Goal: Task Accomplishment & Management: Manage account settings

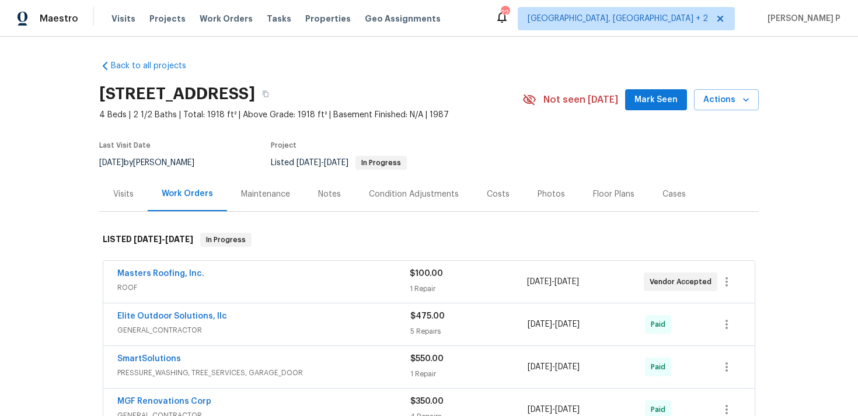
click at [269, 289] on span "ROOF" at bounding box center [263, 288] width 292 height 12
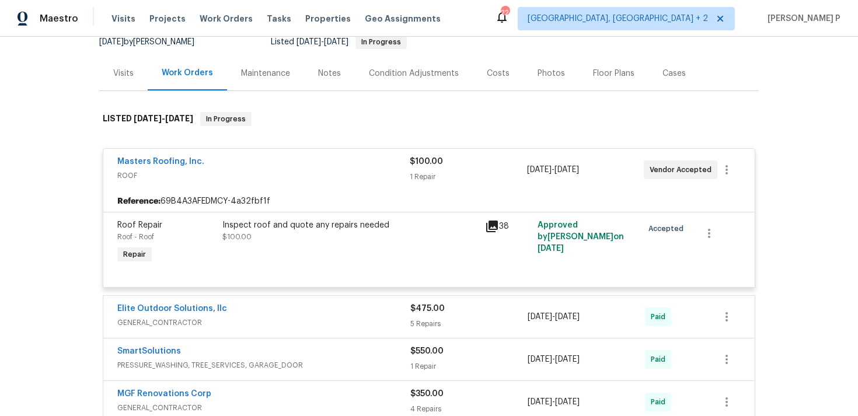
scroll to position [122, 0]
click at [306, 188] on div "Masters Roofing, Inc. ROOF $100.00 1 Repair 7/9/2025 - 7/16/2025 Vendor Accepted" at bounding box center [428, 169] width 651 height 42
click at [307, 170] on span "ROOF" at bounding box center [263, 175] width 292 height 12
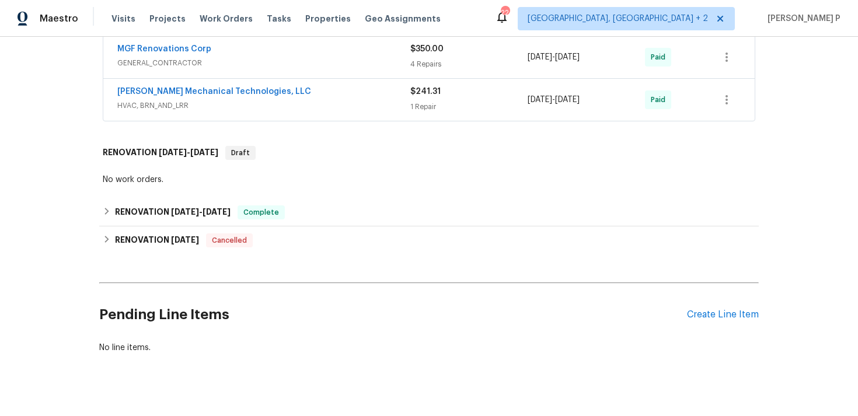
scroll to position [369, 0]
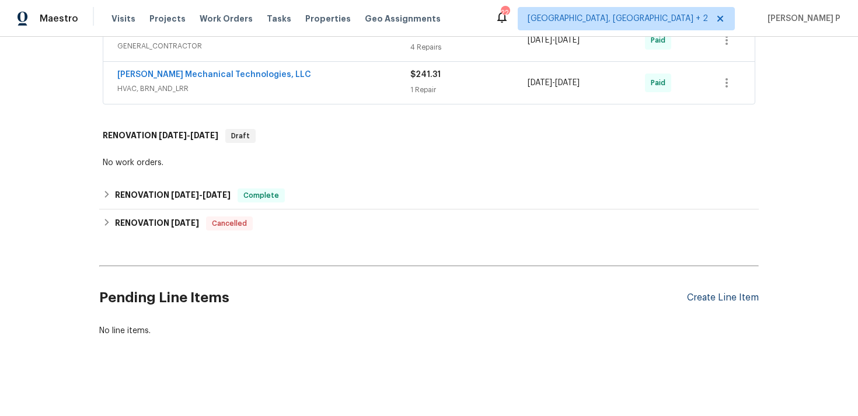
click at [706, 293] on div "Create Line Item" at bounding box center [723, 297] width 72 height 11
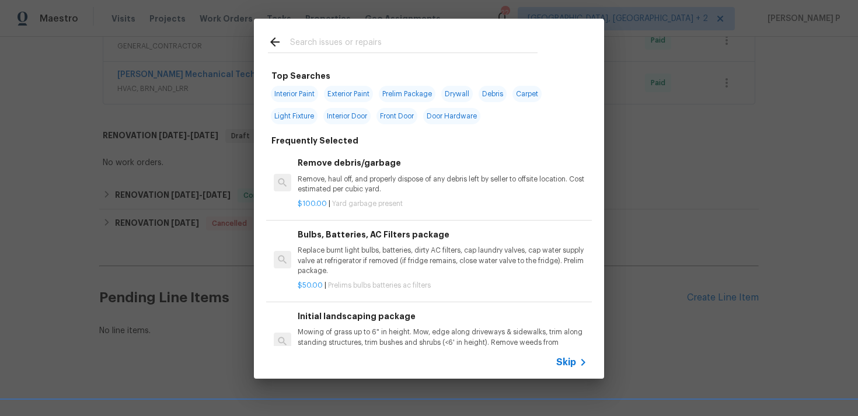
click at [564, 351] on div "Skip" at bounding box center [429, 362] width 350 height 33
click at [564, 358] on span "Skip" at bounding box center [566, 362] width 20 height 12
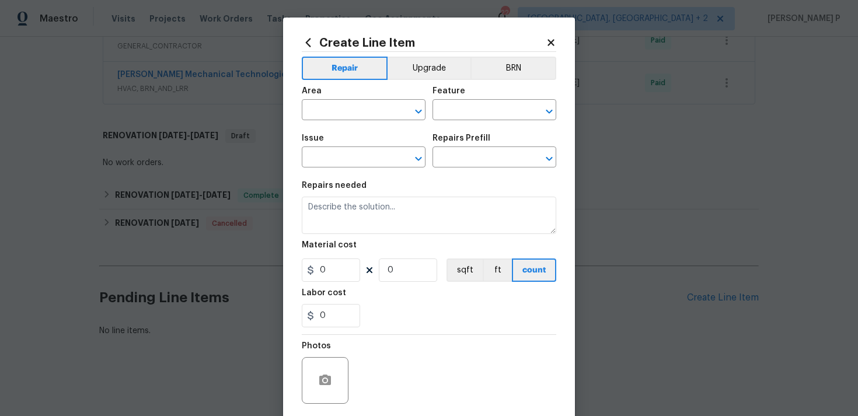
click at [356, 127] on span "Issue ​" at bounding box center [364, 150] width 124 height 47
click at [362, 110] on input "text" at bounding box center [347, 111] width 91 height 18
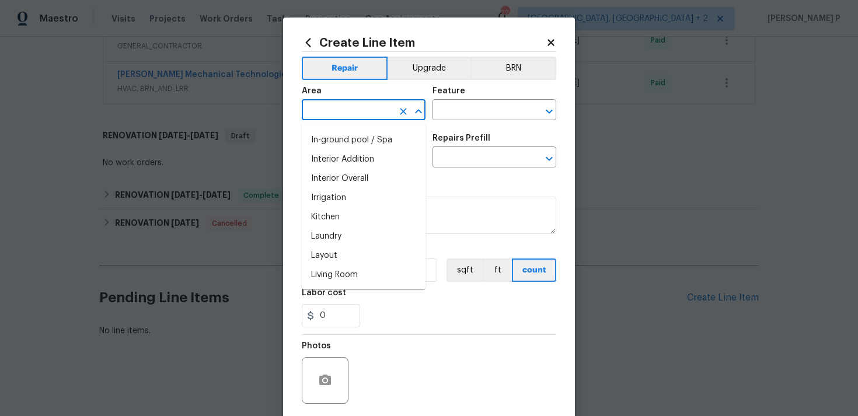
scroll to position [436, 0]
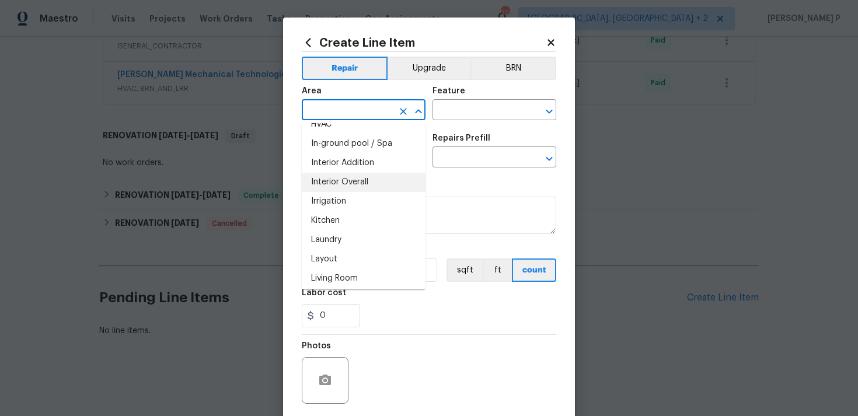
click at [361, 186] on li "Interior Overall" at bounding box center [364, 182] width 124 height 19
type input "Interior Overall"
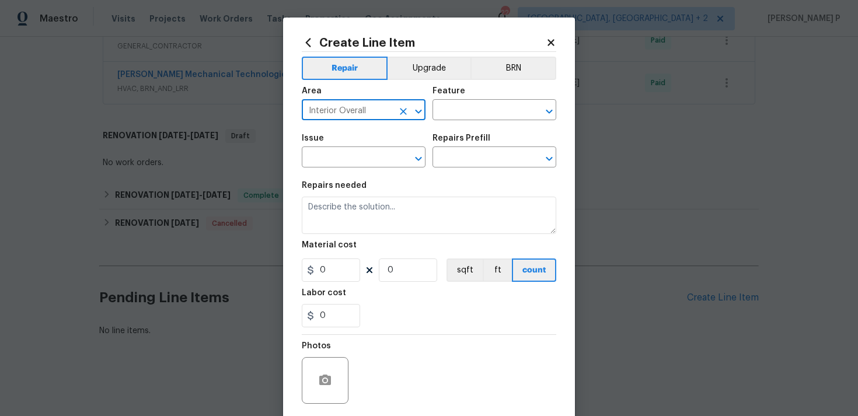
click at [468, 125] on div "Area Interior Overall ​ Feature ​" at bounding box center [429, 103] width 254 height 47
click at [473, 114] on input "text" at bounding box center [477, 111] width 91 height 18
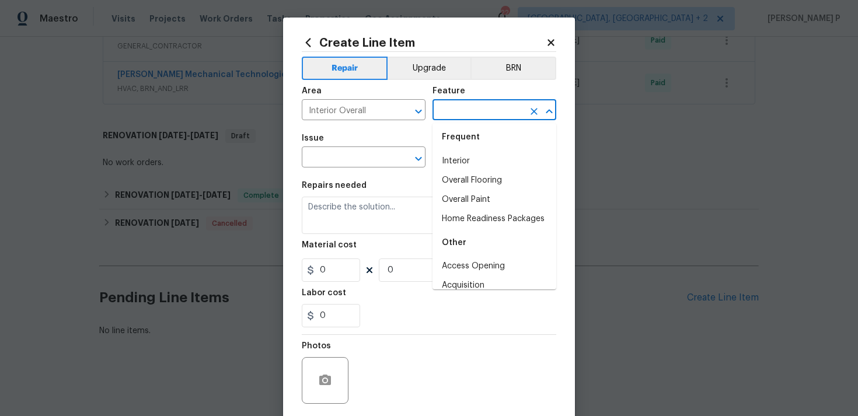
scroll to position [0, 0]
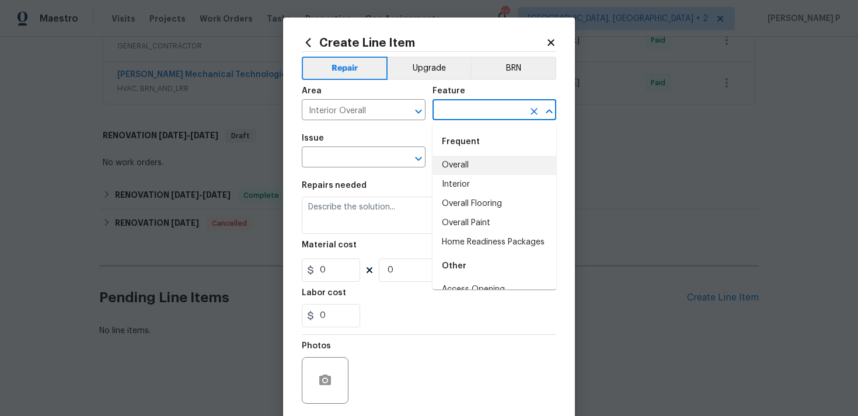
click at [485, 167] on li "Overall" at bounding box center [494, 165] width 124 height 19
type input "Overall"
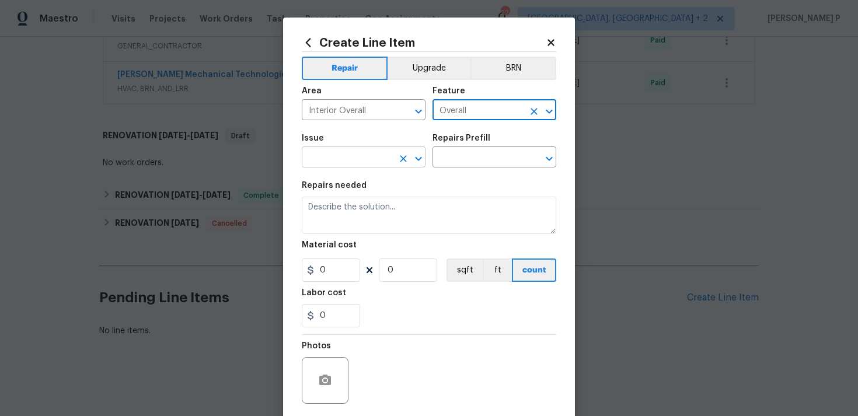
click at [419, 153] on icon "Open" at bounding box center [418, 159] width 14 height 14
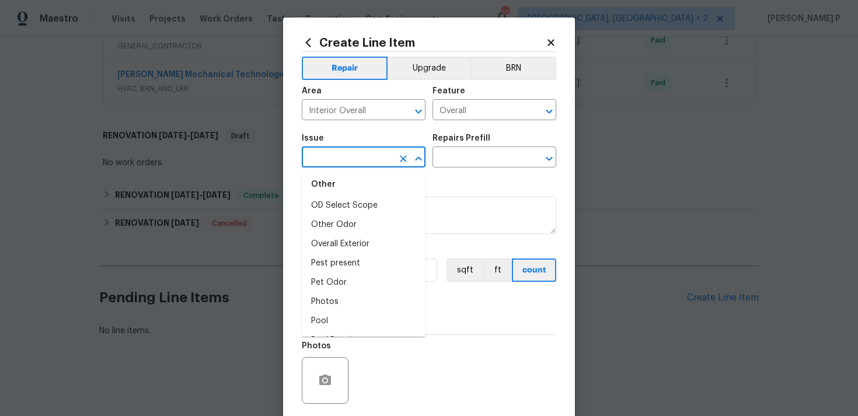
scroll to position [1809, 0]
click at [337, 226] on li "Other Odor" at bounding box center [364, 221] width 124 height 19
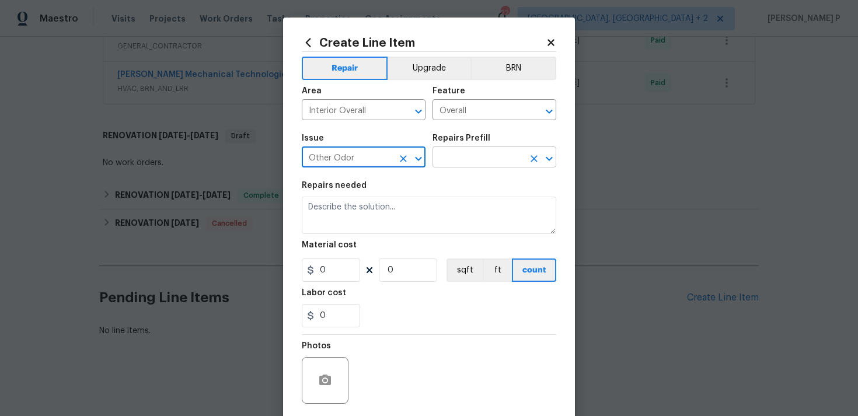
click at [472, 166] on input "text" at bounding box center [477, 158] width 91 height 18
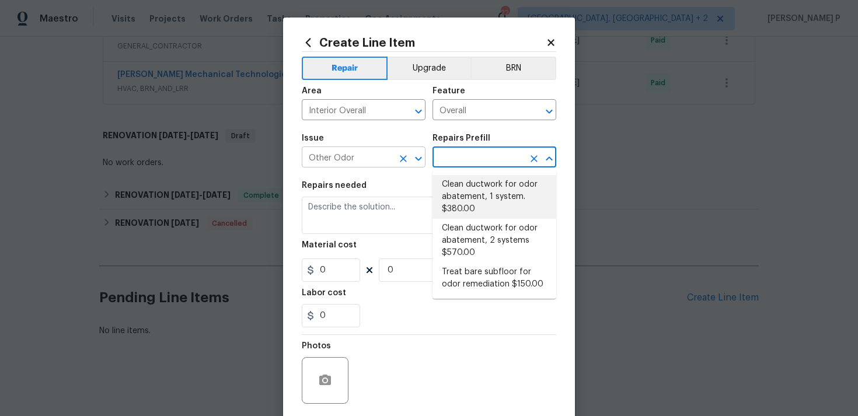
click at [415, 155] on icon "Open" at bounding box center [418, 159] width 14 height 14
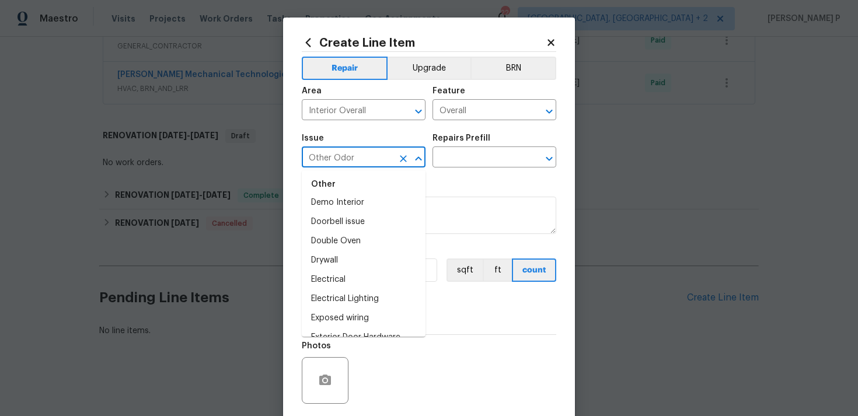
scroll to position [558, 0]
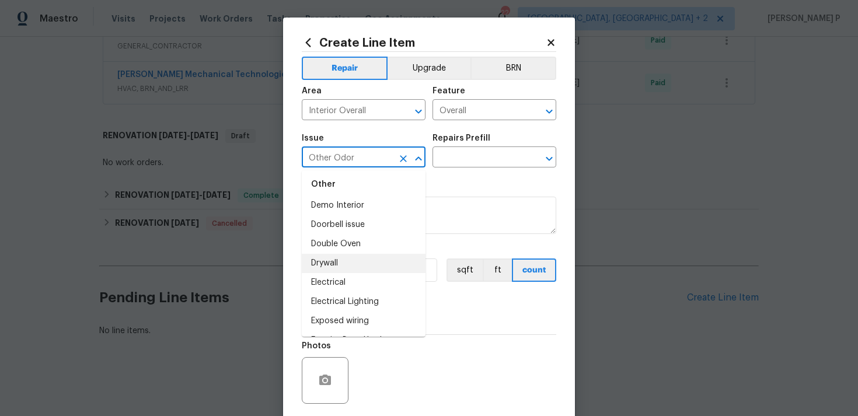
click at [345, 264] on li "Drywall" at bounding box center [364, 263] width 124 height 19
type input "Drywall"
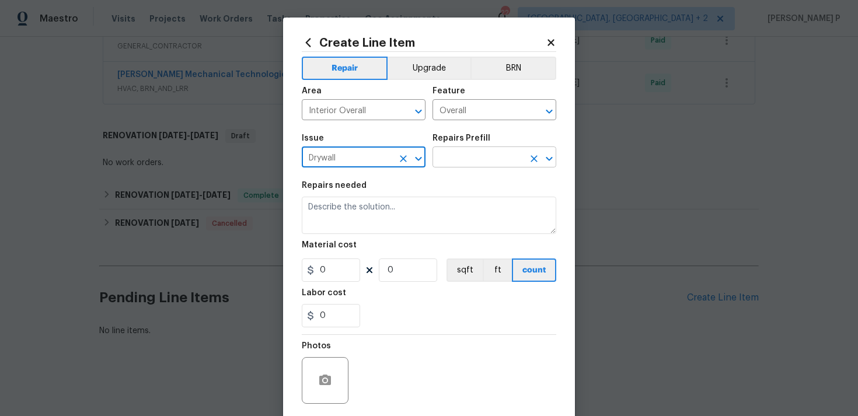
click at [467, 155] on input "text" at bounding box center [477, 158] width 91 height 18
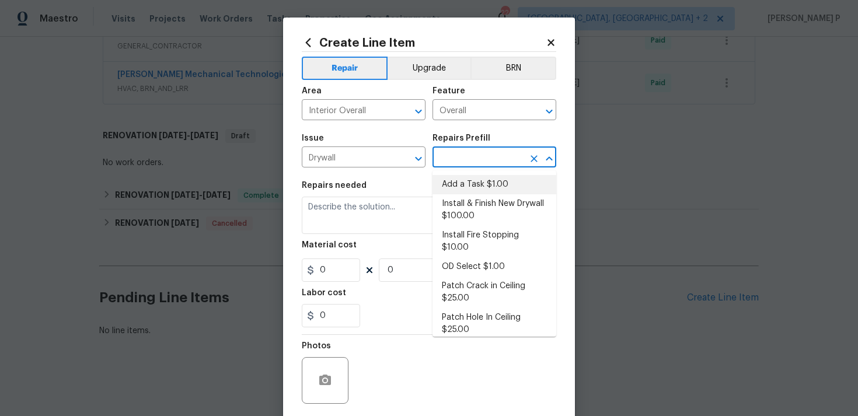
click at [462, 176] on li "Add a Task $1.00" at bounding box center [494, 184] width 124 height 19
type input "Walls and Ceiling"
type input "Add a Task $1.00"
type textarea "HPM to detail"
type input "1"
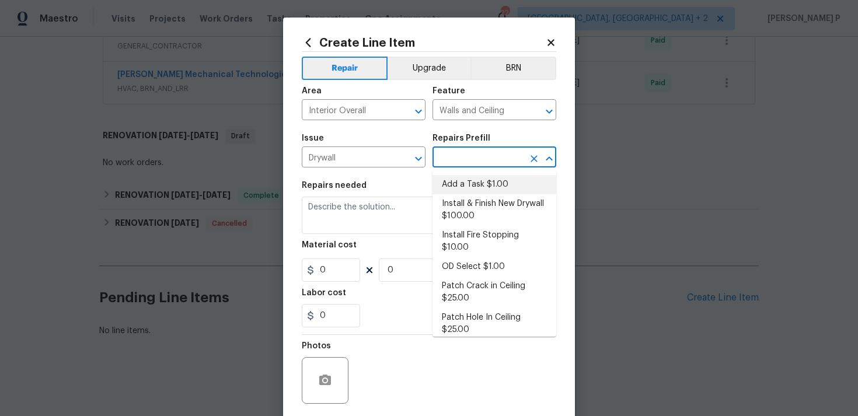
type input "1"
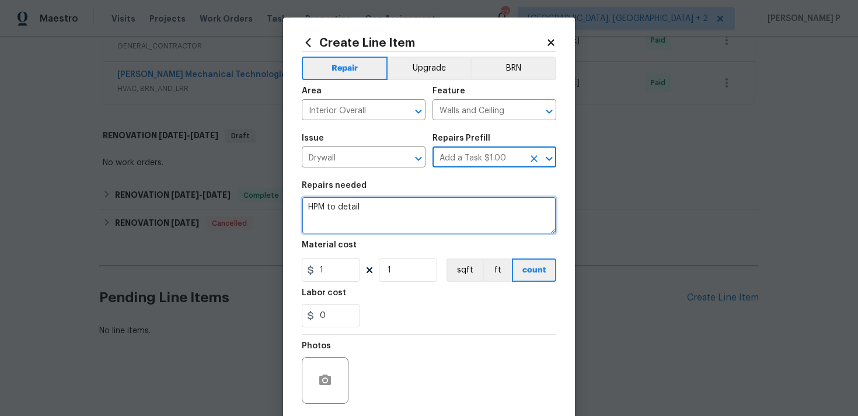
click at [396, 215] on textarea "HPM to detail" at bounding box center [429, 215] width 254 height 37
paste textarea "Remove all drop ceiling tiles in basement, remove and replace stained drywall n…"
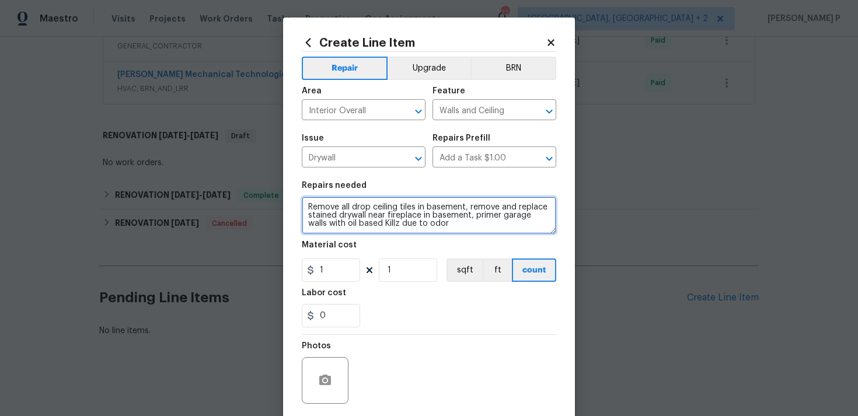
scroll to position [0, 0]
type textarea "Remove all drop ceiling tiles in basement, remove and replace stained drywall n…"
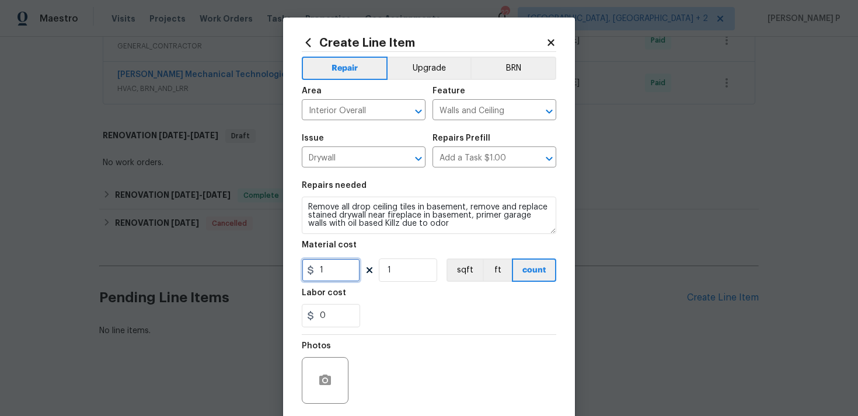
click at [339, 279] on input "1" at bounding box center [331, 269] width 58 height 23
type input "75"
click at [329, 380] on icon "button" at bounding box center [325, 380] width 12 height 11
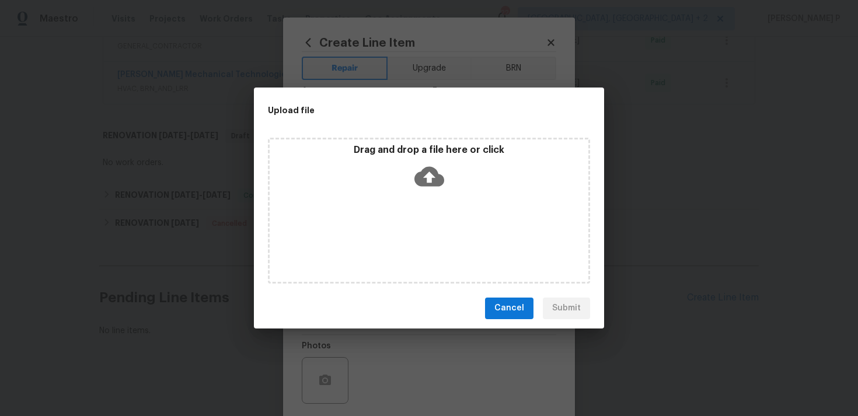
click at [429, 168] on icon at bounding box center [429, 176] width 30 height 20
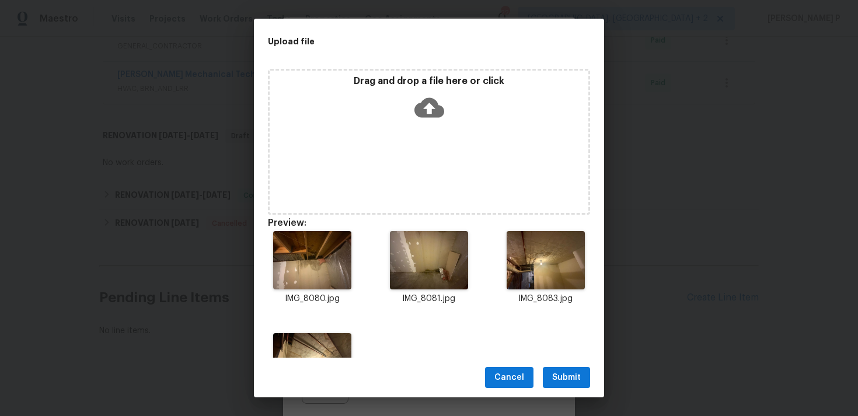
click at [563, 381] on span "Submit" at bounding box center [566, 377] width 29 height 15
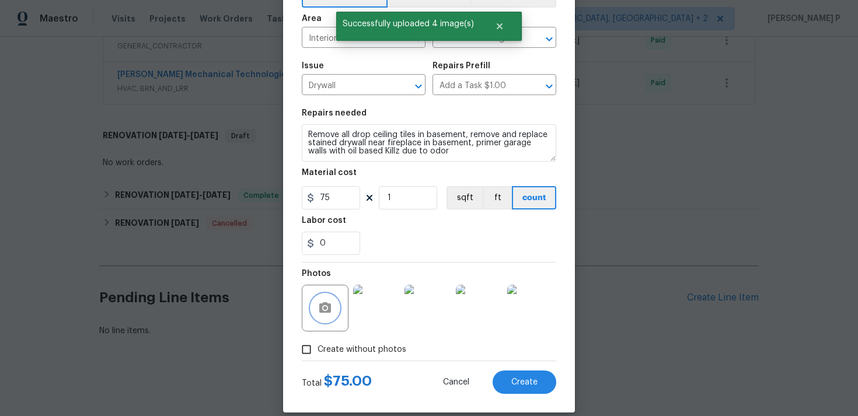
scroll to position [87, 0]
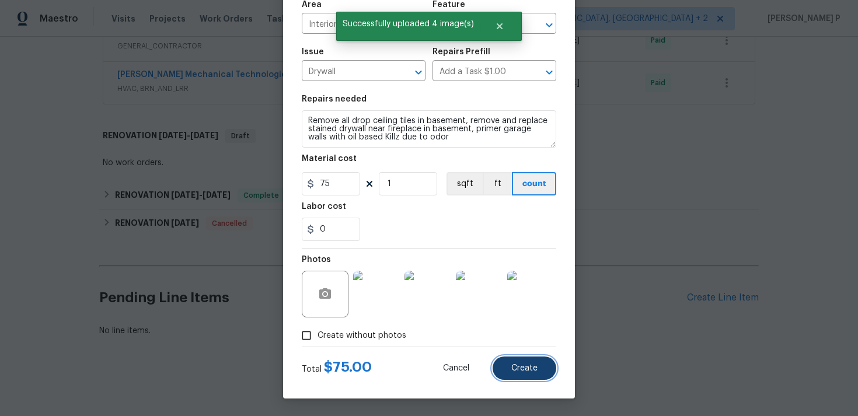
click at [522, 369] on span "Create" at bounding box center [524, 368] width 26 height 9
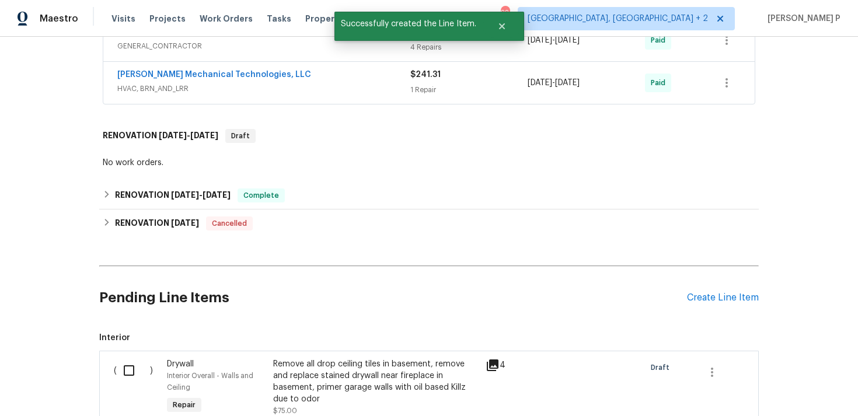
click at [130, 368] on input "checkbox" at bounding box center [133, 370] width 33 height 25
checkbox input "true"
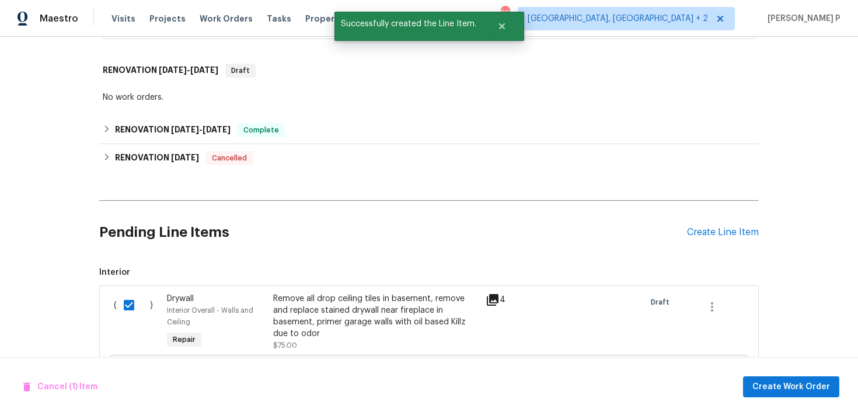
scroll to position [526, 0]
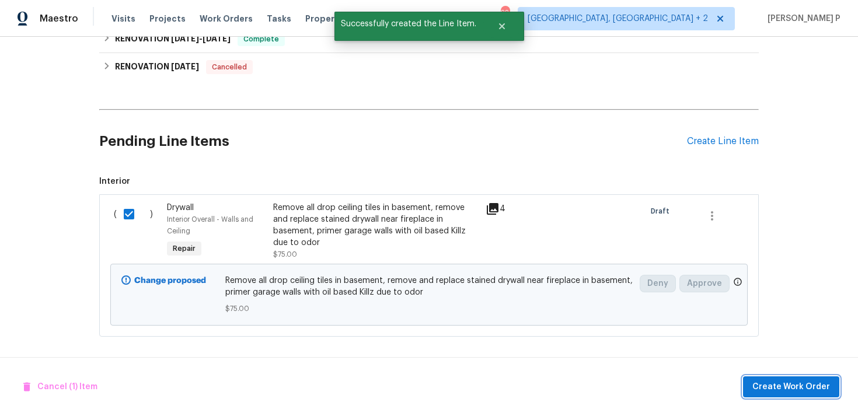
click at [774, 377] on button "Create Work Order" at bounding box center [791, 387] width 96 height 22
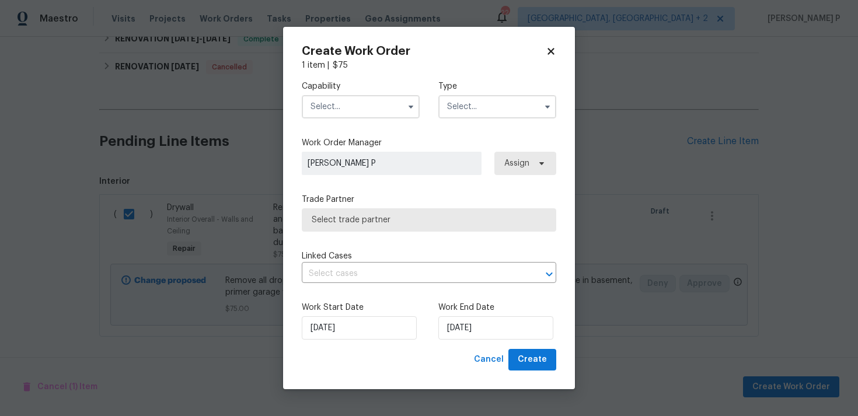
click at [480, 107] on input "text" at bounding box center [497, 106] width 118 height 23
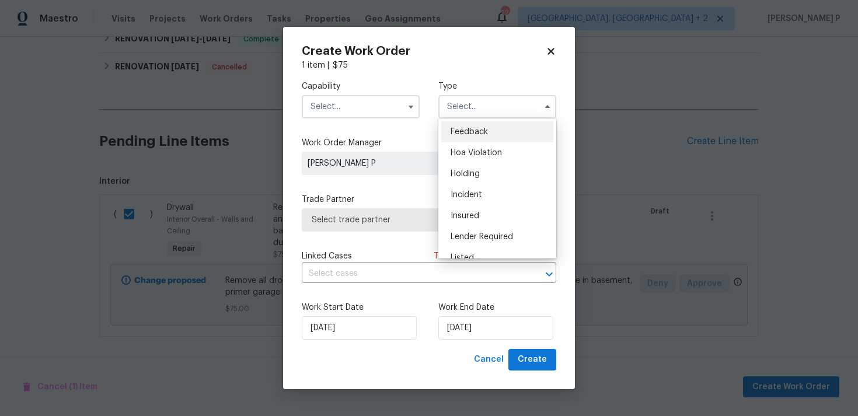
click at [479, 125] on div "Feedback" at bounding box center [497, 131] width 112 height 21
type input "Feedback"
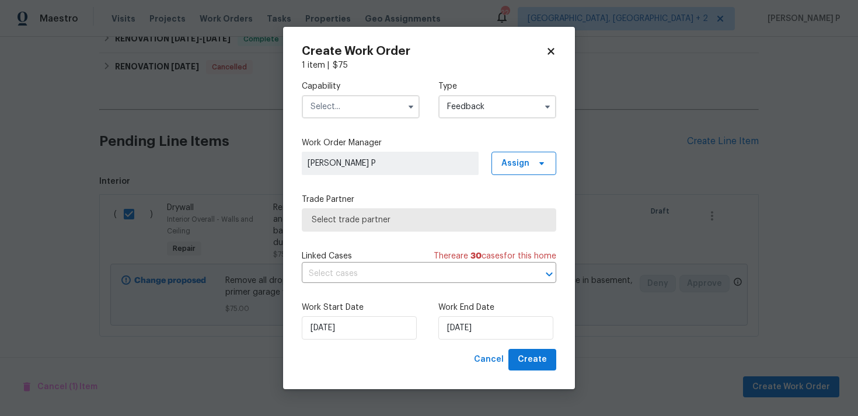
click at [373, 122] on div "Capability Type Feedback" at bounding box center [429, 99] width 254 height 57
click at [381, 117] on input "text" at bounding box center [361, 106] width 118 height 23
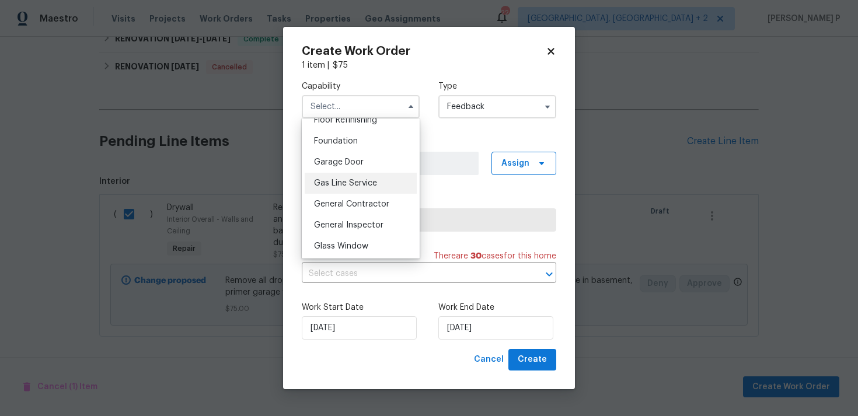
scroll to position [536, 0]
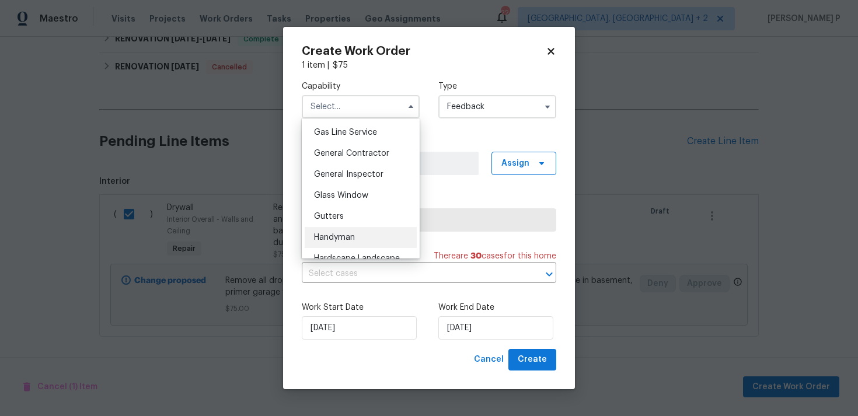
click at [347, 240] on span "Handyman" at bounding box center [334, 237] width 41 height 8
type input "Handyman"
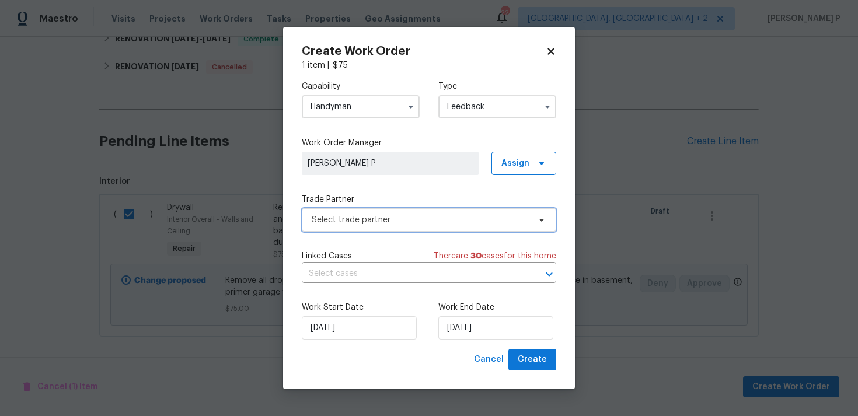
click at [372, 219] on span "Select trade partner" at bounding box center [421, 220] width 218 height 12
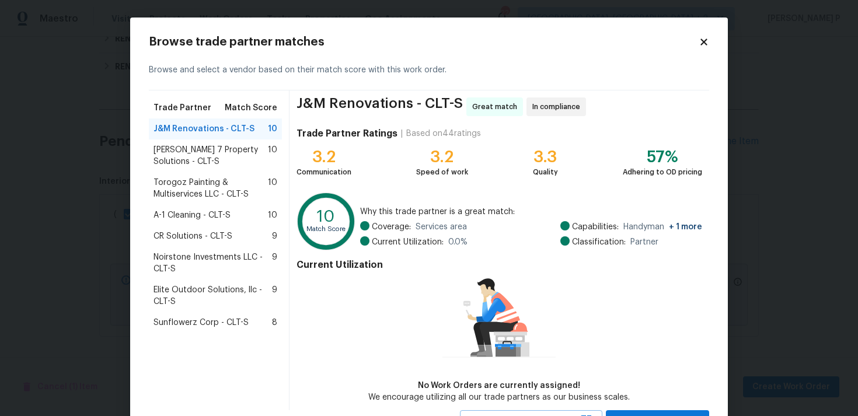
click at [180, 319] on span "Sunflowerz Corp - CLT-S" at bounding box center [200, 323] width 95 height 12
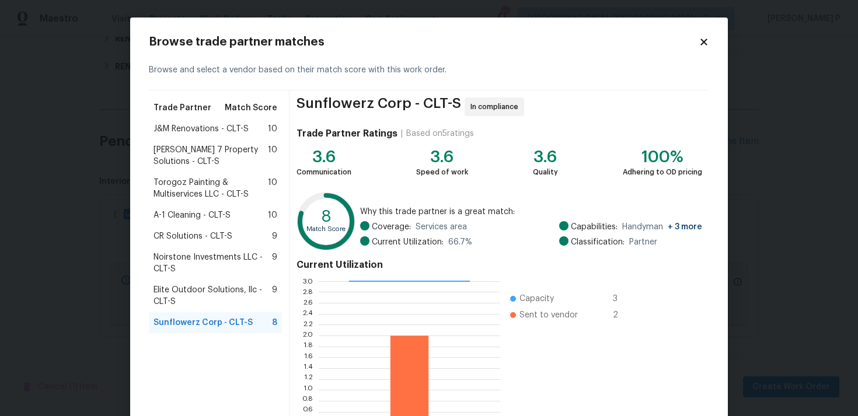
scroll to position [99, 0]
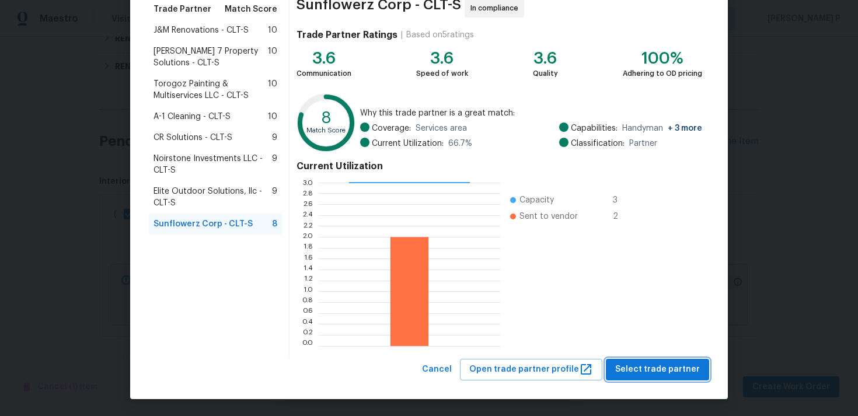
click at [632, 360] on button "Select trade partner" at bounding box center [657, 370] width 103 height 22
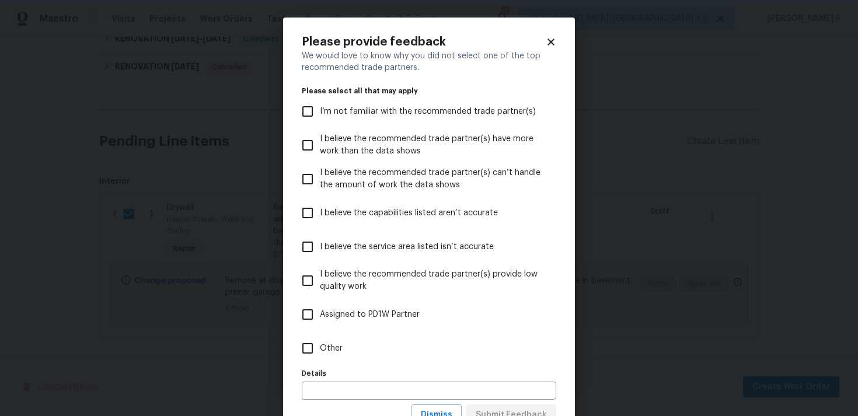
scroll to position [0, 0]
click at [316, 342] on input "Other" at bounding box center [307, 348] width 25 height 25
checkbox input "true"
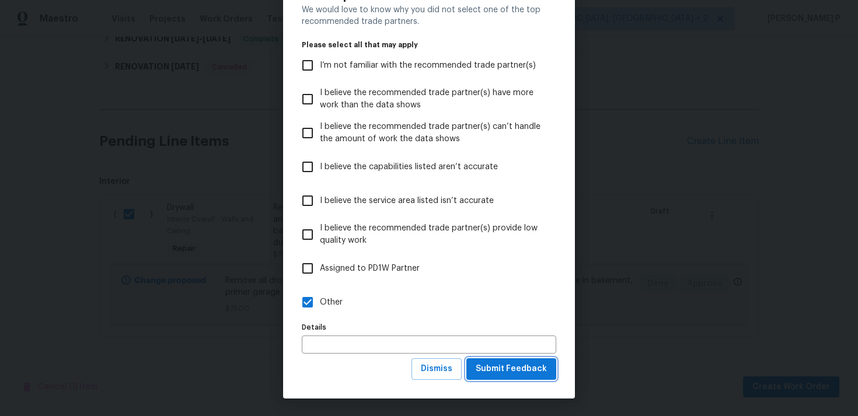
click at [498, 362] on span "Submit Feedback" at bounding box center [510, 369] width 71 height 15
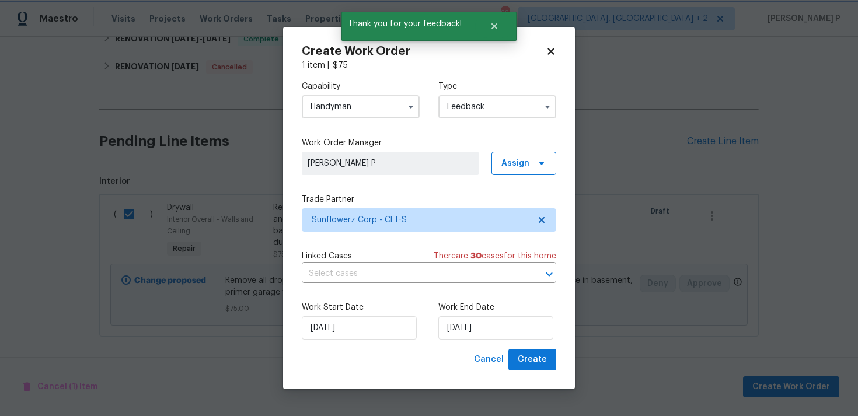
scroll to position [0, 0]
click at [504, 332] on input "12/08/2025" at bounding box center [495, 327] width 115 height 23
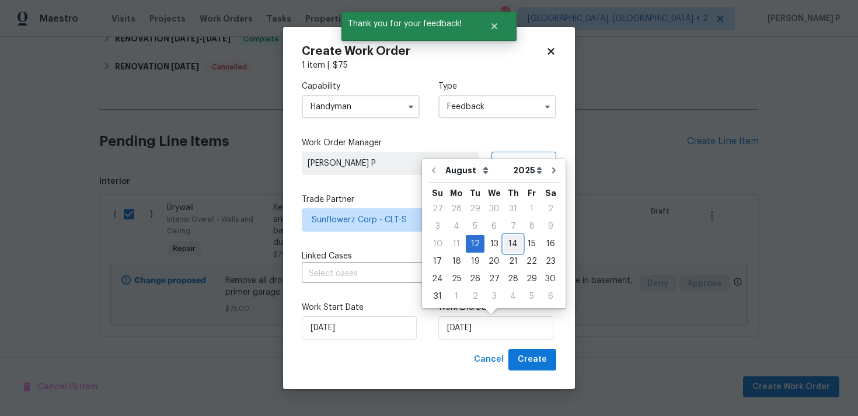
click at [509, 244] on div "14" at bounding box center [512, 244] width 19 height 16
type input "14/08/2025"
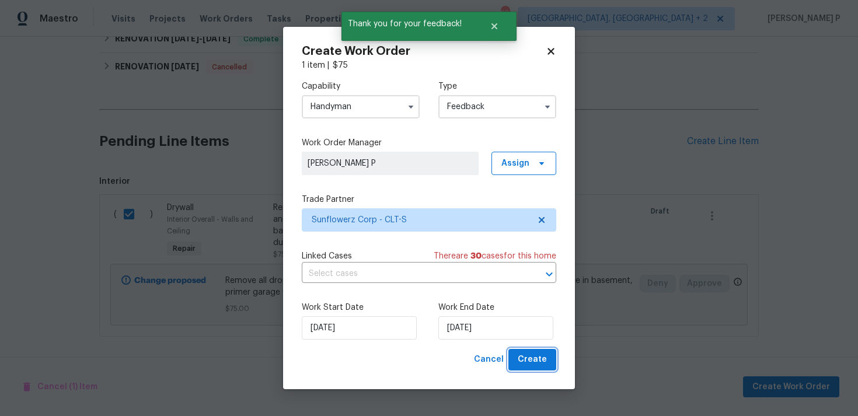
click at [529, 363] on span "Create" at bounding box center [531, 359] width 29 height 15
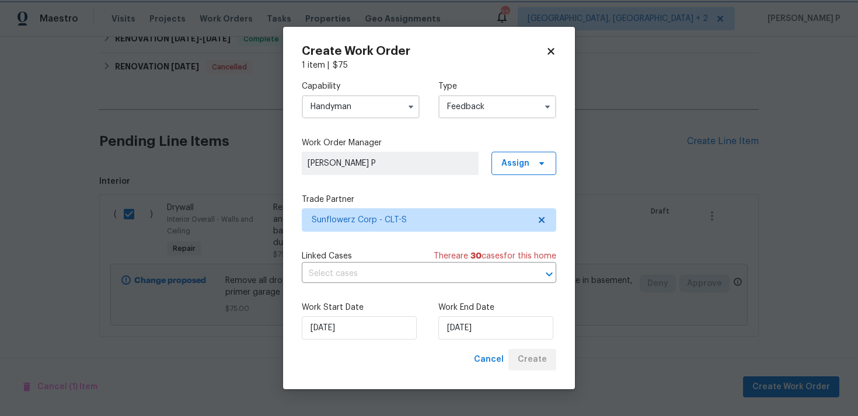
checkbox input "false"
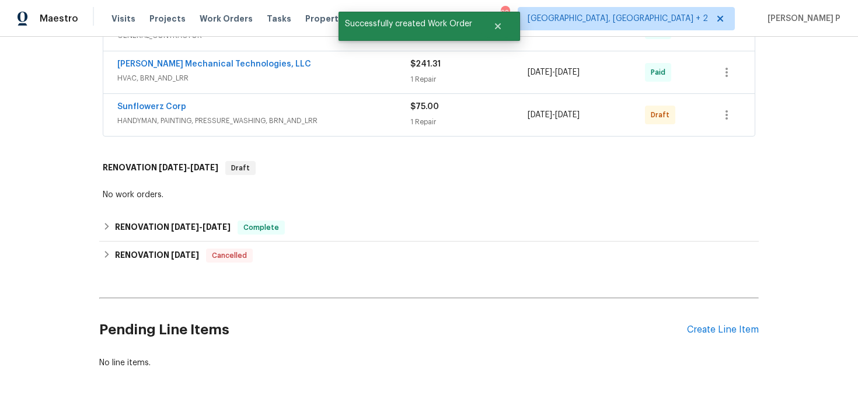
scroll to position [328, 0]
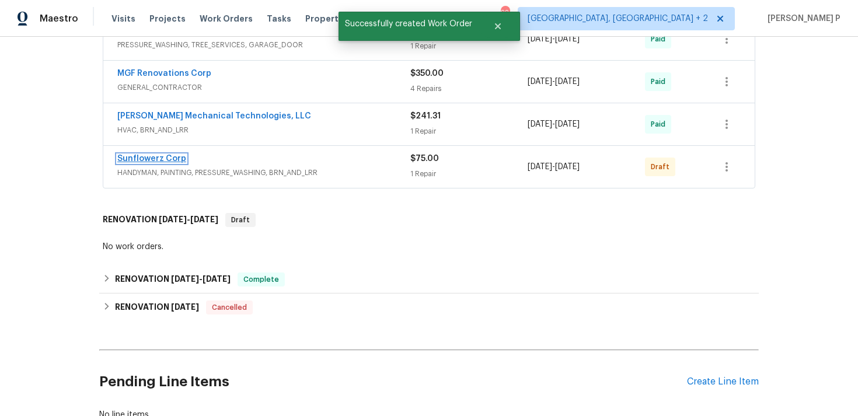
click at [155, 157] on link "Sunflowerz Corp" at bounding box center [151, 159] width 69 height 8
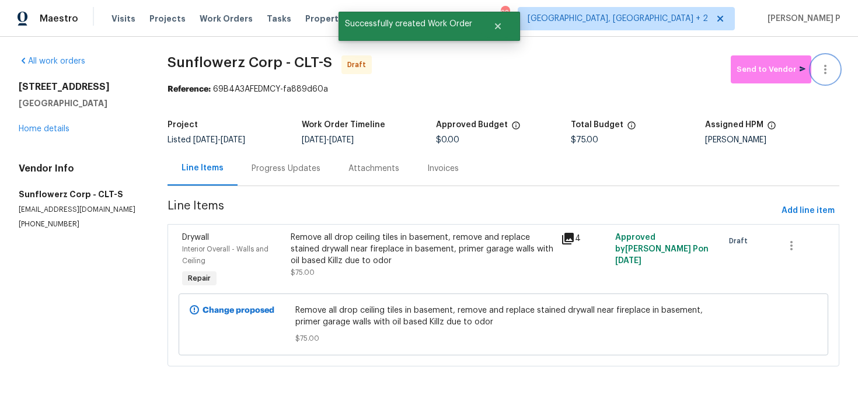
click at [828, 74] on icon "button" at bounding box center [825, 69] width 14 height 14
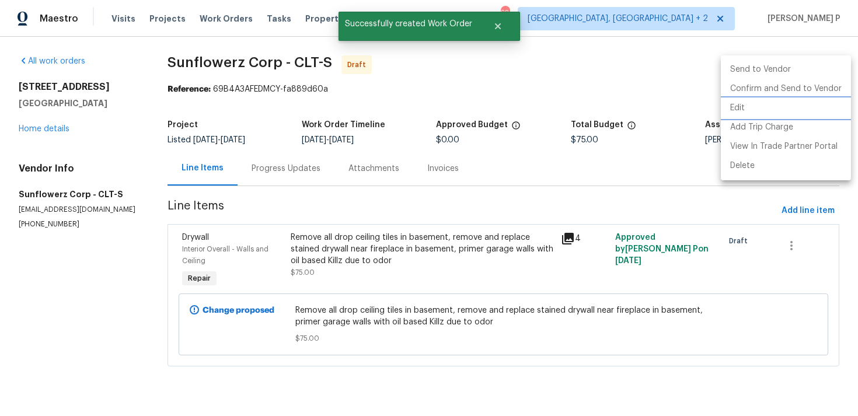
click at [750, 110] on li "Edit" at bounding box center [786, 108] width 130 height 19
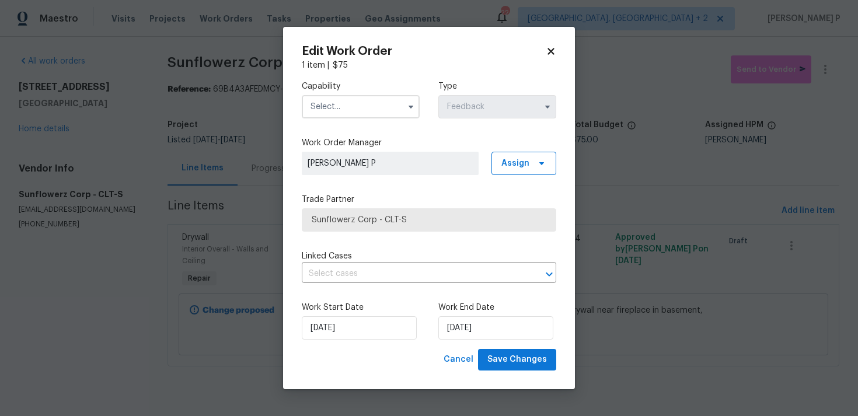
click at [337, 88] on label "Capability" at bounding box center [361, 87] width 118 height 12
click at [337, 110] on input "text" at bounding box center [361, 106] width 118 height 23
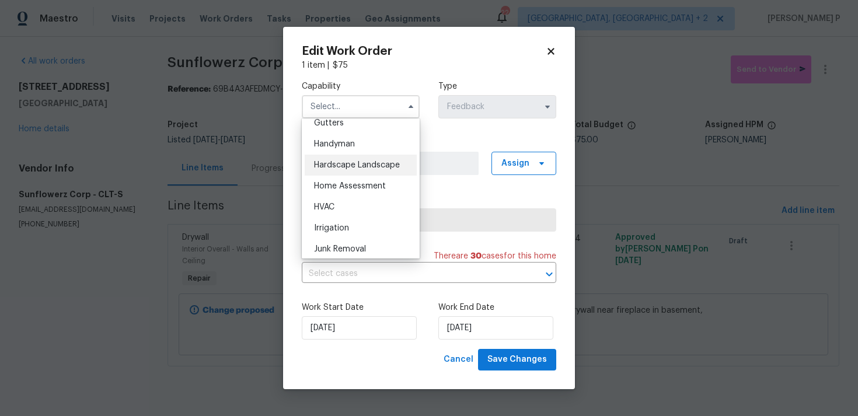
scroll to position [607, 0]
click at [351, 171] on div "Handyman" at bounding box center [361, 166] width 112 height 21
type input "Handyman"
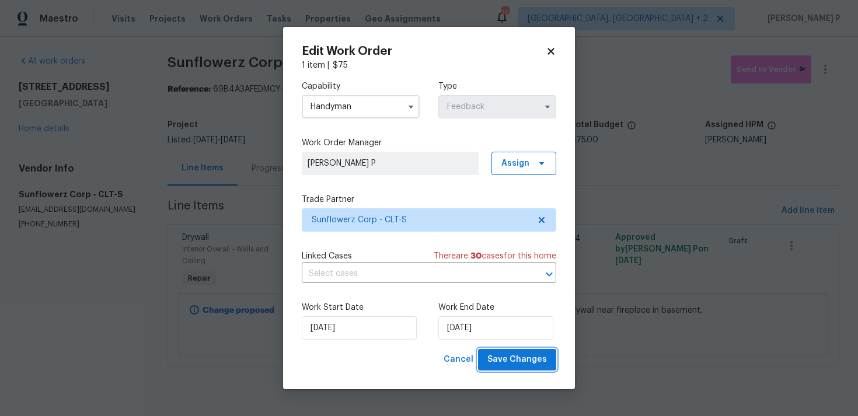
click at [503, 363] on span "Save Changes" at bounding box center [517, 359] width 60 height 15
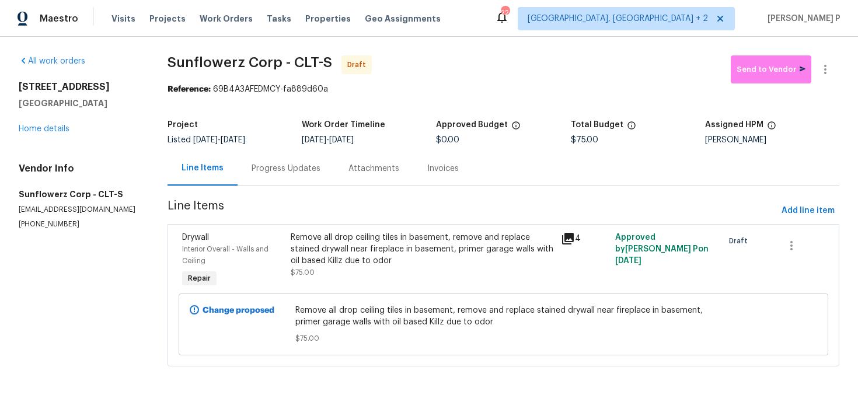
click at [286, 174] on div "Progress Updates" at bounding box center [285, 169] width 69 height 12
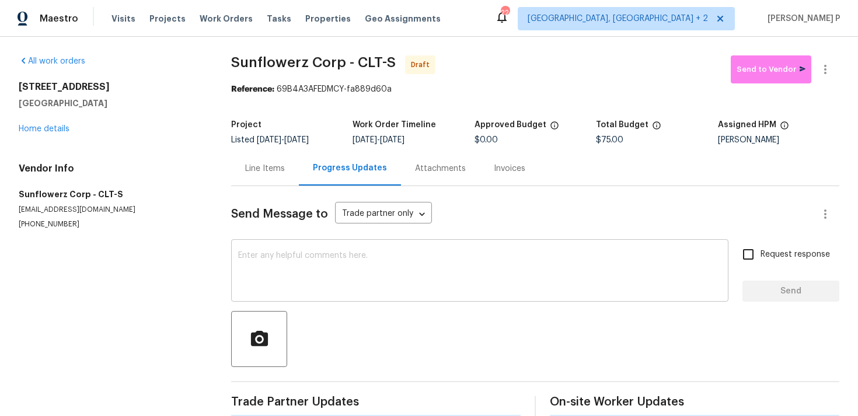
click at [282, 286] on textarea at bounding box center [479, 271] width 483 height 41
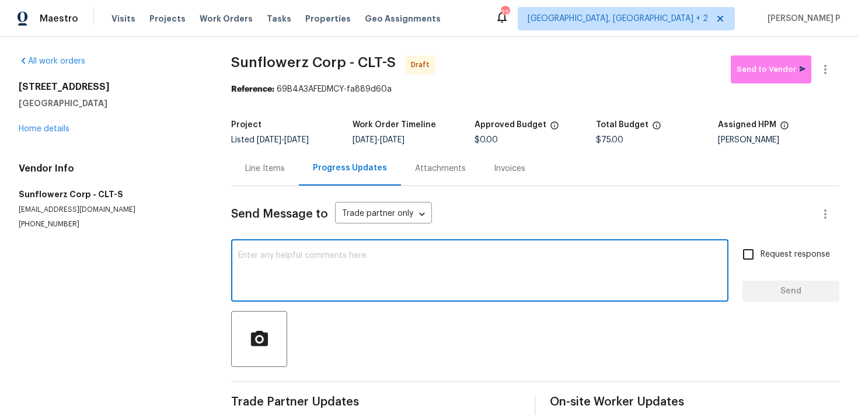
paste textarea "Hi, this is Ramyasri with Opendoor. I’m confirming you received the WO for the …"
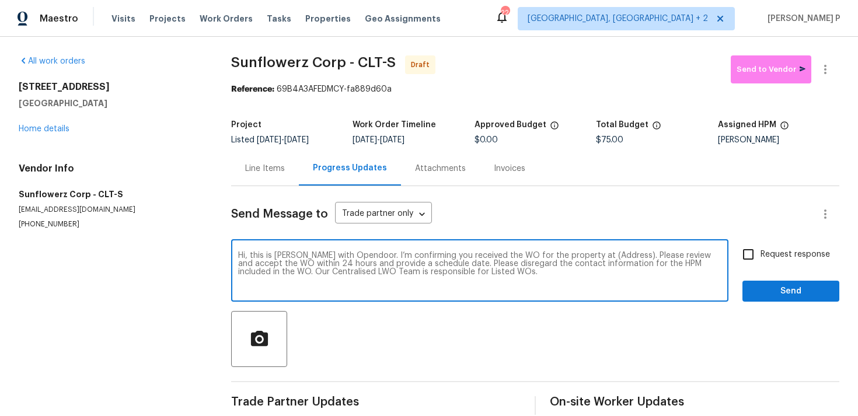
drag, startPoint x: 583, startPoint y: 253, endPoint x: 610, endPoint y: 252, distance: 26.9
click at [610, 253] on textarea "Hi, this is Ramyasri with Opendoor. I’m confirming you received the WO for the …" at bounding box center [479, 271] width 483 height 41
click at [580, 252] on textarea "Hi, this is Ramyasri with Opendoor. I’m confirming you received the WO for the …" at bounding box center [479, 271] width 483 height 41
drag, startPoint x: 586, startPoint y: 256, endPoint x: 619, endPoint y: 255, distance: 33.3
click at [619, 255] on textarea "Hi, this is Ramyasri with Opendoor. I’m confirming you received the WO for the …" at bounding box center [479, 271] width 483 height 41
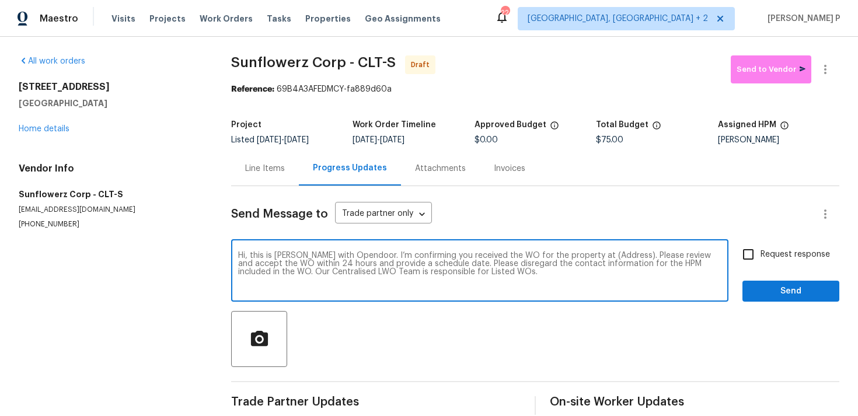
paste textarea "7737 Batavia Ln, Charlotte, NC 28213"
type textarea "Hi, this is Ramyasri with Opendoor. I’m confirming you received the WO for the …"
click at [787, 247] on label "Request response" at bounding box center [783, 254] width 94 height 25
click at [760, 247] on input "Request response" at bounding box center [748, 254] width 25 height 25
checkbox input "true"
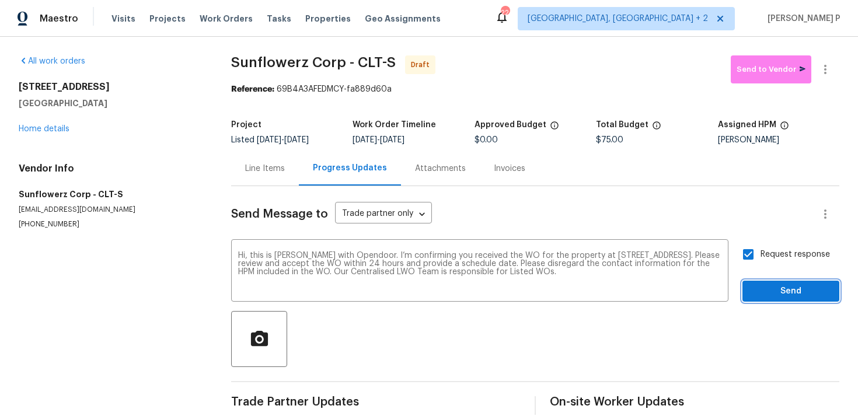
click at [780, 290] on span "Send" at bounding box center [790, 291] width 78 height 15
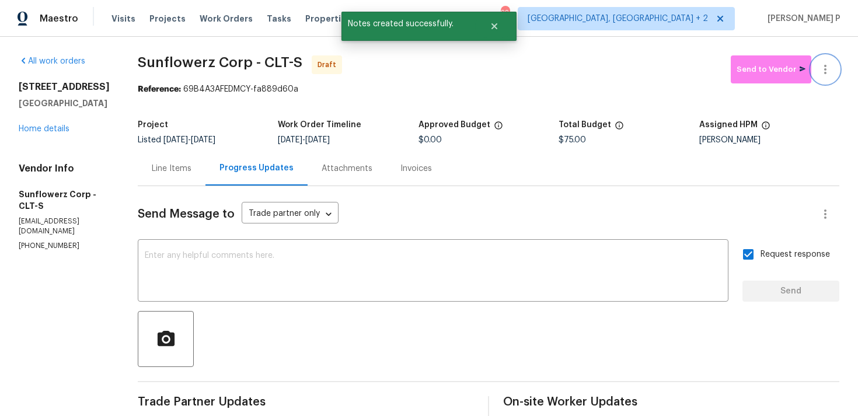
click at [830, 72] on icon "button" at bounding box center [825, 69] width 14 height 14
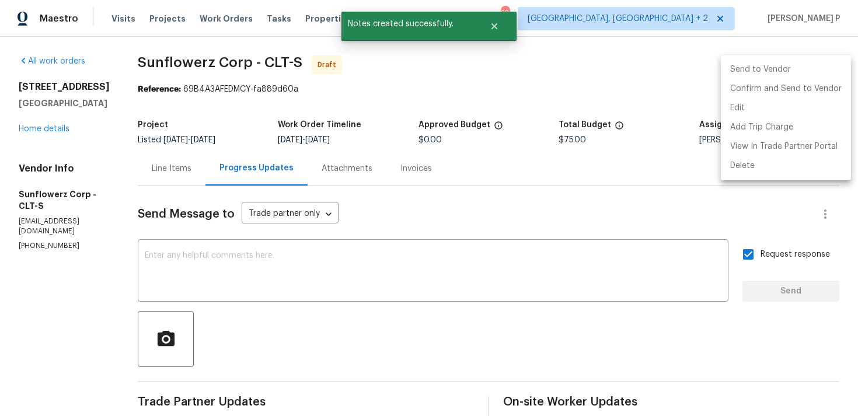
click at [830, 72] on li "Send to Vendor" at bounding box center [786, 69] width 130 height 19
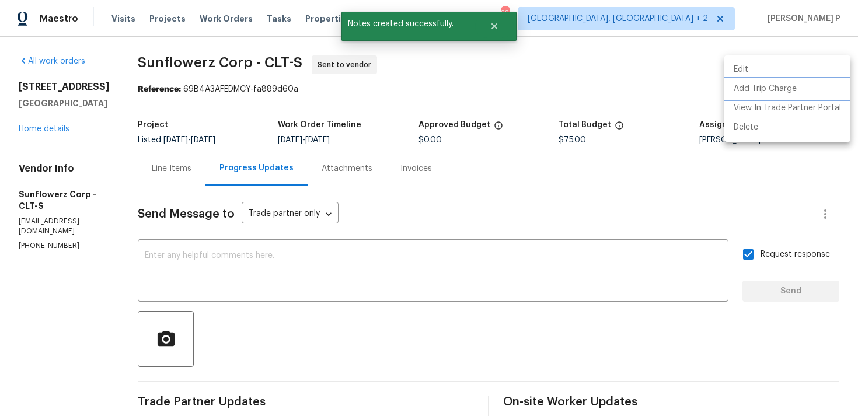
click at [802, 86] on li "Add Trip Charge" at bounding box center [787, 88] width 126 height 19
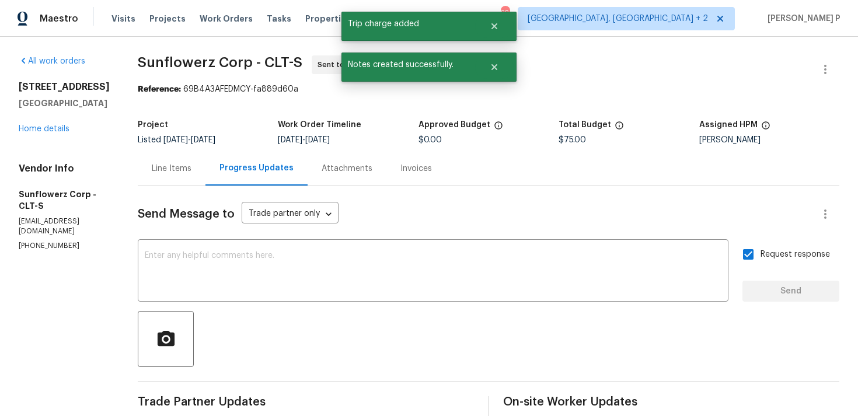
click at [426, 97] on section "Sunflowerz Corp - CLT-S Sent to vendor Reference: 69B4A3AFEDMCY-fa889d60a Proje…" at bounding box center [488, 275] width 701 height 440
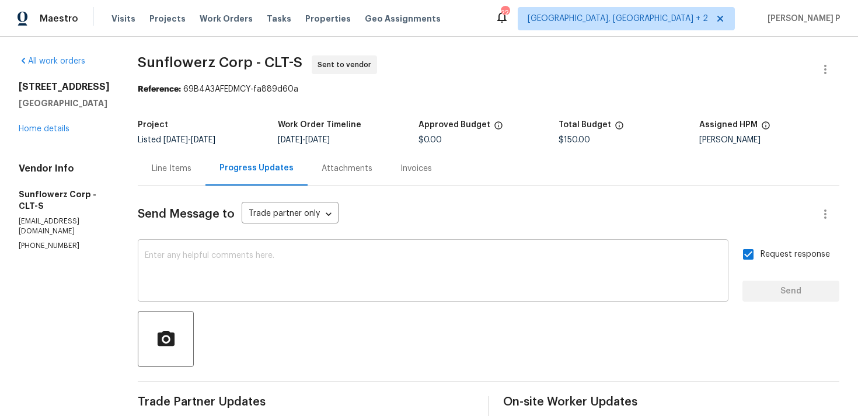
click at [311, 267] on textarea at bounding box center [433, 271] width 576 height 41
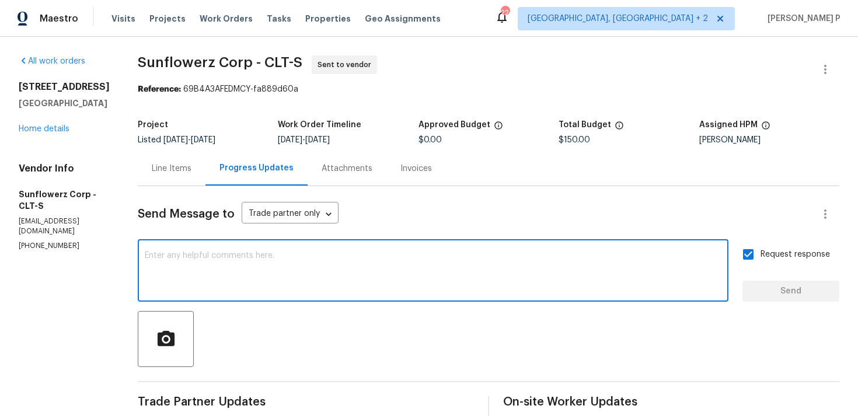
paste textarea "LWO WO sent to the vendor with a work target date of 08/14/2025. Waiting to get…"
type textarea "LWO WO sent to the vendor with a work target date of 08/14/2025. Waiting to get…"
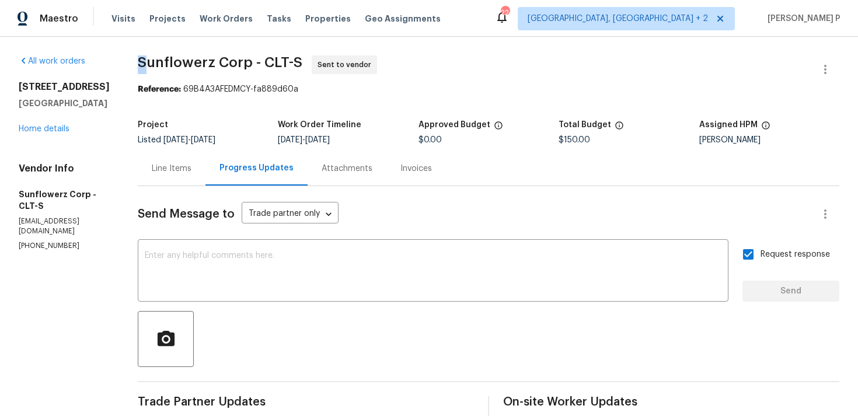
drag, startPoint x: 147, startPoint y: 60, endPoint x: 285, endPoint y: 47, distance: 138.3
click at [283, 47] on div "All work orders 7737 Batavia Ln Charlotte, NC 28213 Home details Vendor Info Su…" at bounding box center [429, 275] width 858 height 477
click at [227, 57] on span "Sunflowerz Corp - CLT-S" at bounding box center [220, 62] width 165 height 14
drag, startPoint x: 135, startPoint y: 58, endPoint x: 297, endPoint y: 58, distance: 162.2
click at [296, 58] on div "All work orders 7737 Batavia Ln Charlotte, NC 28213 Home details Vendor Info Su…" at bounding box center [429, 275] width 858 height 477
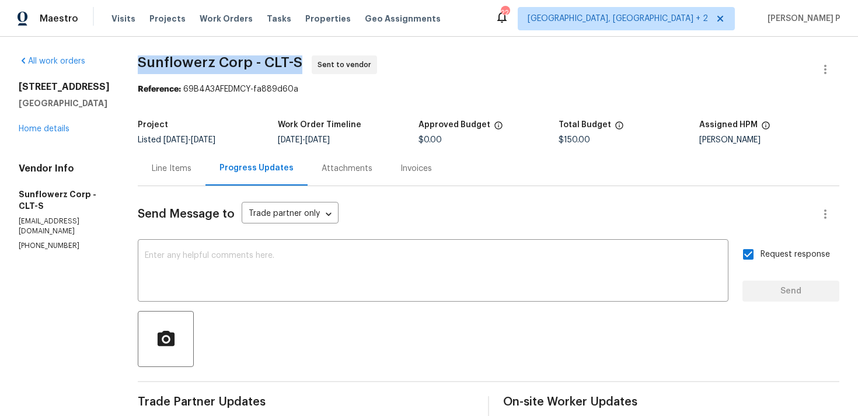
copy span "Sunflowerz Corp - CLT-S"
click at [172, 98] on section "Sunflowerz Corp - CLT-S Sent to vendor Reference: 69B4A3AFEDMCY-fa889d60a Proje…" at bounding box center [488, 275] width 701 height 440
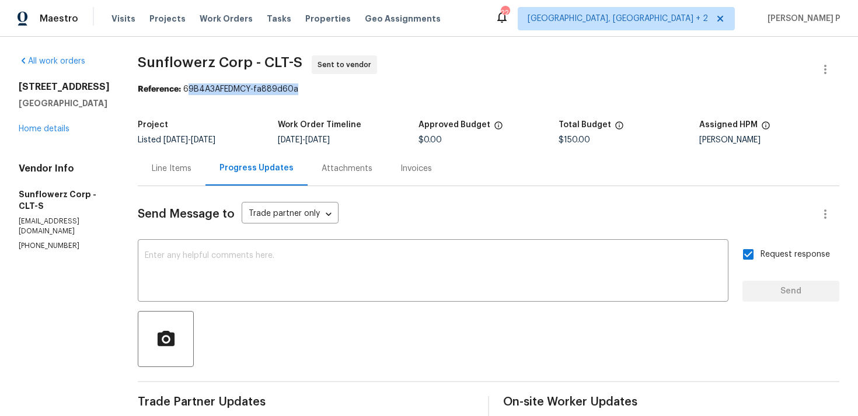
drag, startPoint x: 187, startPoint y: 89, endPoint x: 338, endPoint y: 87, distance: 151.1
click at [338, 87] on div "Reference: 69B4A3AFEDMCY-fa889d60a" at bounding box center [488, 89] width 701 height 12
click at [189, 72] on span "Sunflowerz Corp - CLT-S Sent to vendor" at bounding box center [474, 69] width 673 height 28
drag, startPoint x: 187, startPoint y: 85, endPoint x: 319, endPoint y: 86, distance: 132.4
click at [319, 86] on div "Reference: 69B4A3AFEDMCY-fa889d60a" at bounding box center [488, 89] width 701 height 12
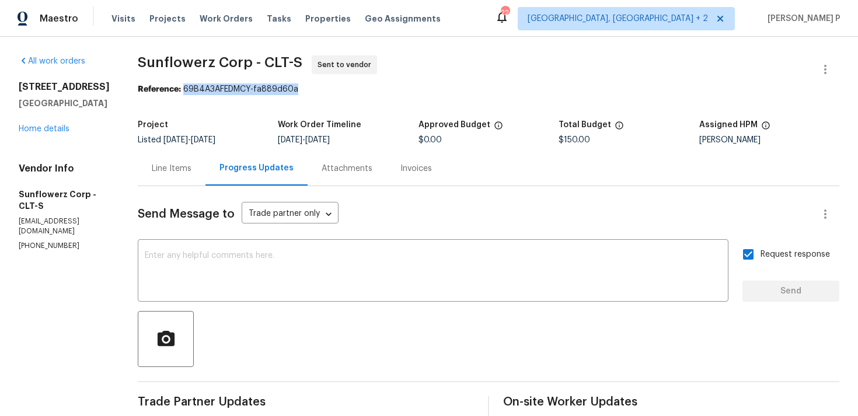
copy div "69B4A3AFEDMCY-fa889d60a"
click at [177, 58] on span "Sunflowerz Corp - CLT-S" at bounding box center [220, 62] width 165 height 14
drag, startPoint x: 150, startPoint y: 62, endPoint x: 157, endPoint y: 62, distance: 7.0
click at [156, 62] on span "Sunflowerz Corp - CLT-S" at bounding box center [220, 62] width 165 height 14
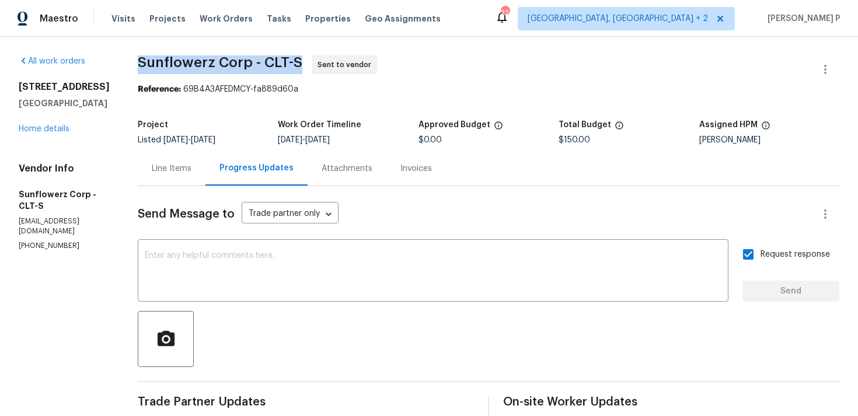
drag, startPoint x: 128, startPoint y: 60, endPoint x: 307, endPoint y: 60, distance: 178.5
click at [307, 60] on div "All work orders 7737 Batavia Ln Charlotte, NC 28213 Home details Vendor Info Su…" at bounding box center [429, 275] width 858 height 477
copy span "Sunflowerz Corp - CLT-S"
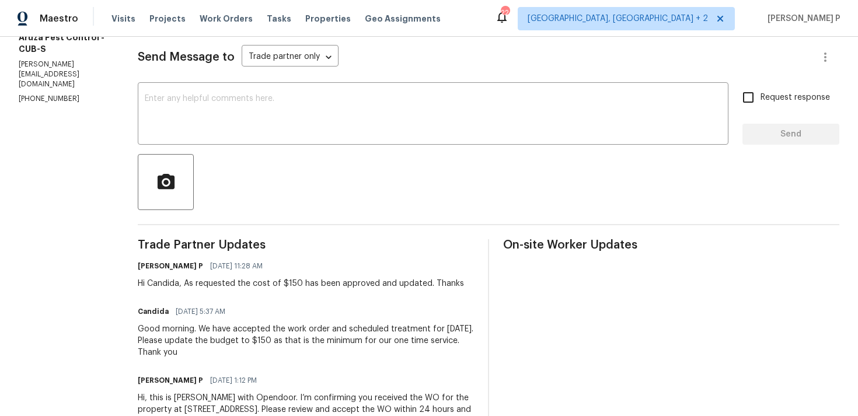
scroll to position [75, 0]
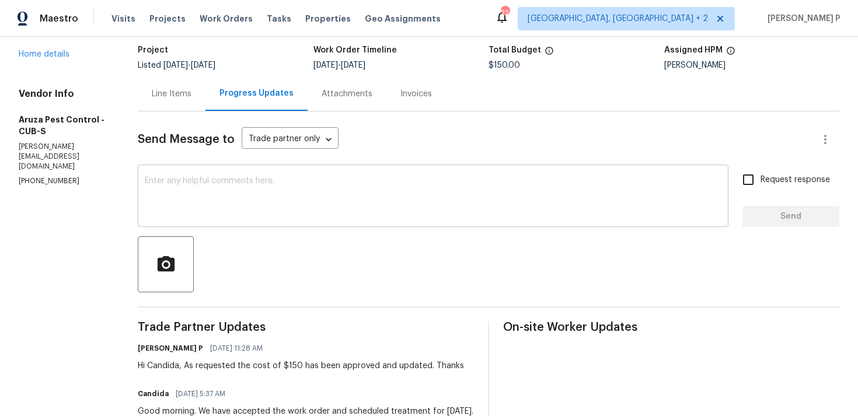
click at [208, 204] on textarea at bounding box center [433, 197] width 576 height 41
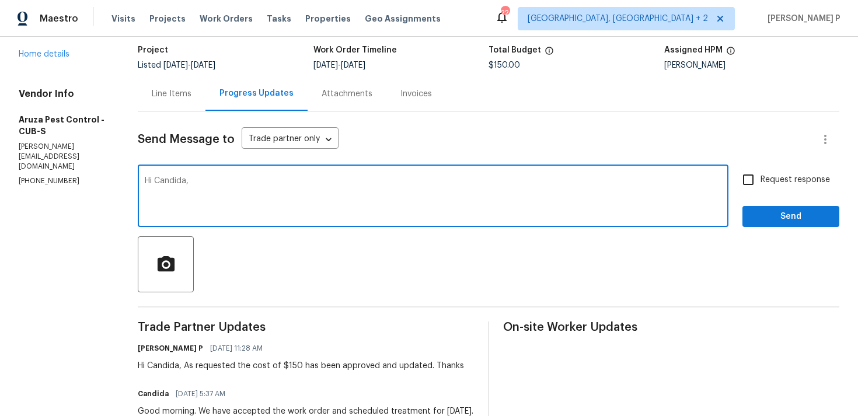
paste textarea "Could you please provide us with an update on the status of the work order?"
type textarea "Hi Candida, Could you please provide us with an update on the status of the wor…"
click at [758, 177] on input "Request response" at bounding box center [748, 179] width 25 height 25
checkbox input "true"
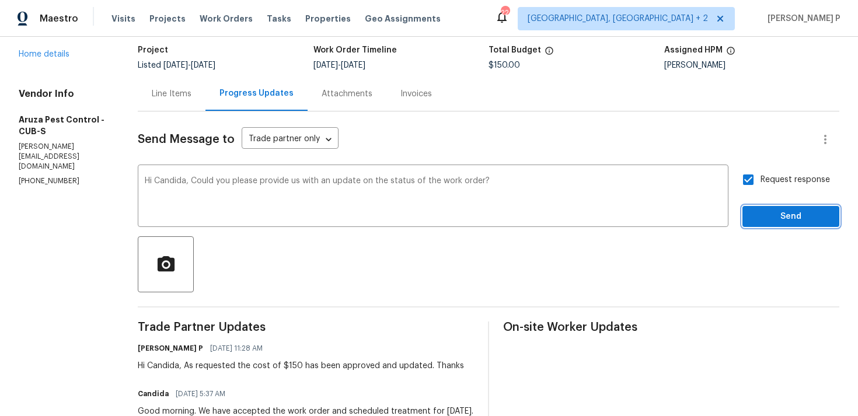
click at [773, 225] on button "Send" at bounding box center [790, 217] width 97 height 22
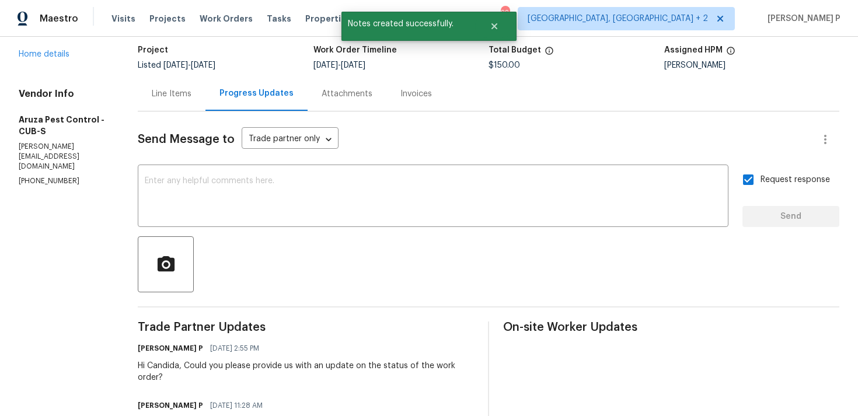
scroll to position [0, 0]
